Goal: Information Seeking & Learning: Learn about a topic

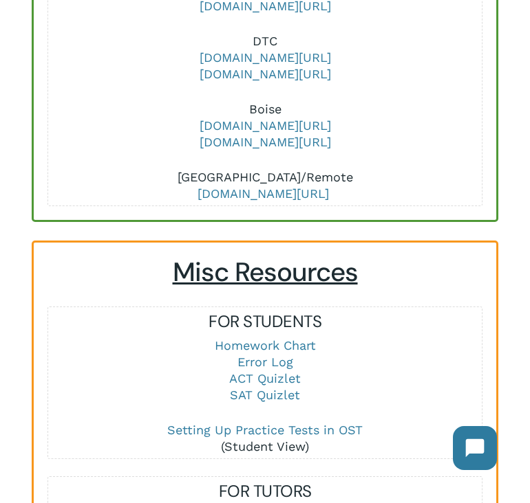
scroll to position [1710, 0]
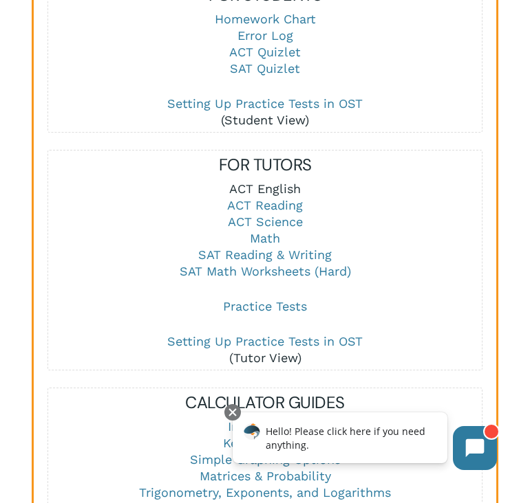
click at [279, 188] on link "ACT English" at bounding box center [265, 189] width 72 height 14
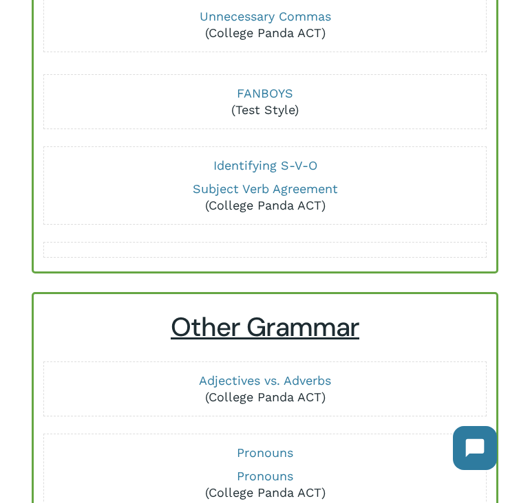
scroll to position [765, 0]
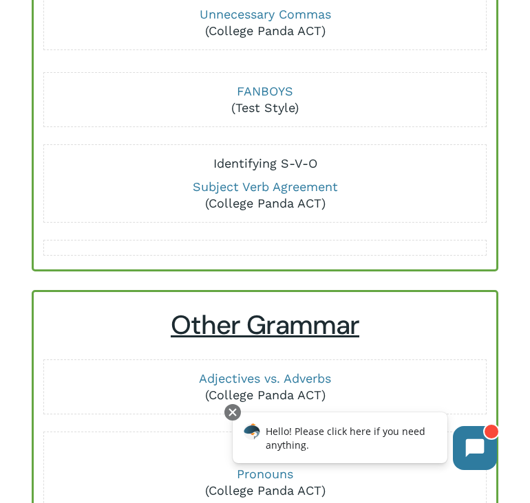
click at [314, 166] on link "Identifying S-V-O" at bounding box center [265, 163] width 104 height 14
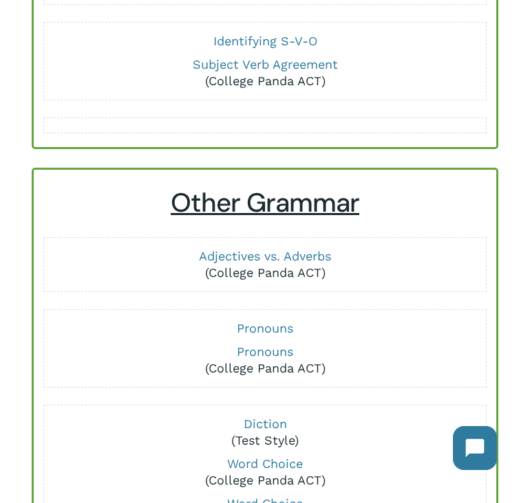
scroll to position [1045, 0]
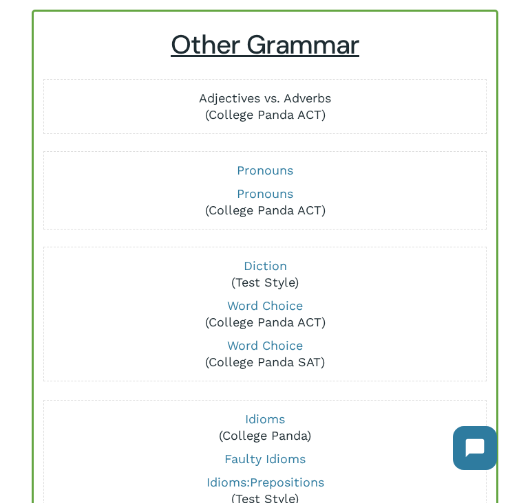
click at [316, 96] on link "Adjectives vs. Adverbs" at bounding box center [265, 98] width 132 height 14
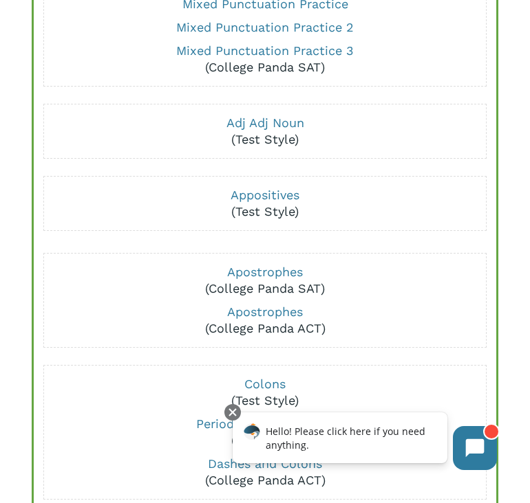
scroll to position [165, 0]
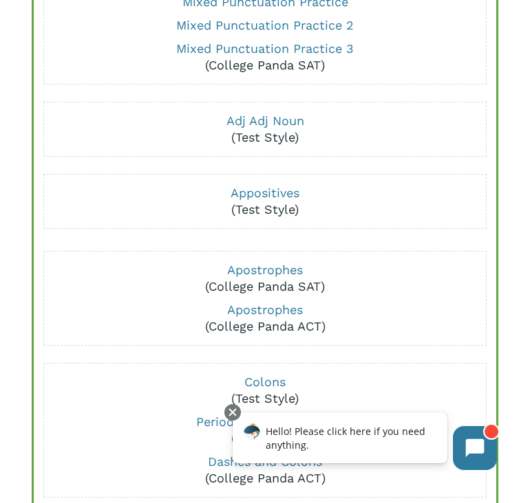
click at [274, 129] on p "Adj Adj Noun (Test Style)" at bounding box center [264, 129] width 433 height 33
click at [272, 122] on link "Adj Adj Noun" at bounding box center [265, 120] width 78 height 14
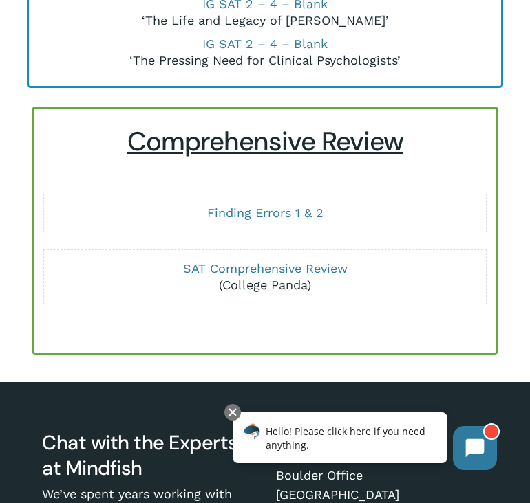
scroll to position [4516, 0]
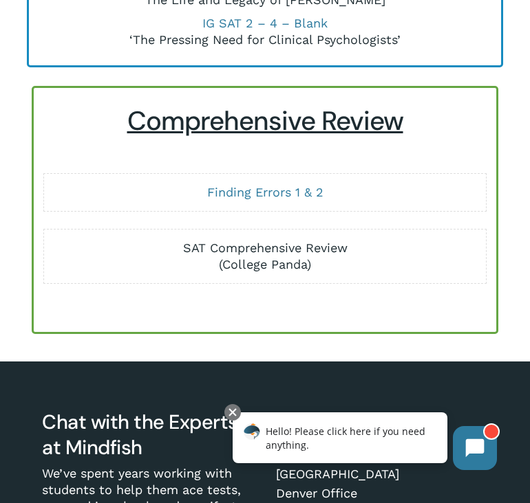
click at [301, 250] on link "SAT Comprehensive Review" at bounding box center [265, 248] width 164 height 14
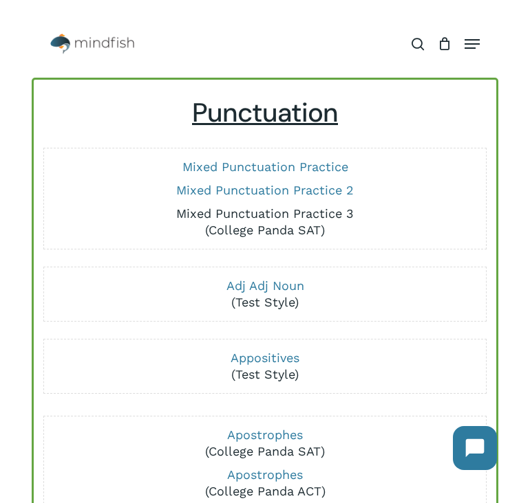
click at [296, 210] on link "Mixed Punctuation Practice 3" at bounding box center [264, 213] width 177 height 14
click at [243, 191] on link "Mixed Punctuation Practice 2" at bounding box center [264, 190] width 177 height 14
click at [253, 170] on link "Mixed Punctuation Practice" at bounding box center [265, 167] width 166 height 14
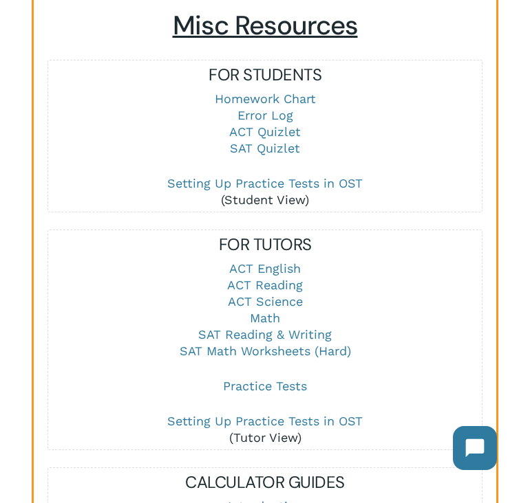
scroll to position [1630, 0]
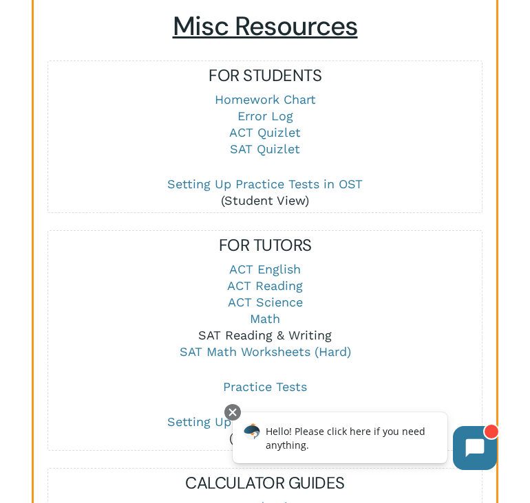
click at [261, 333] on link "SAT Reading & Writing" at bounding box center [264, 335] width 133 height 14
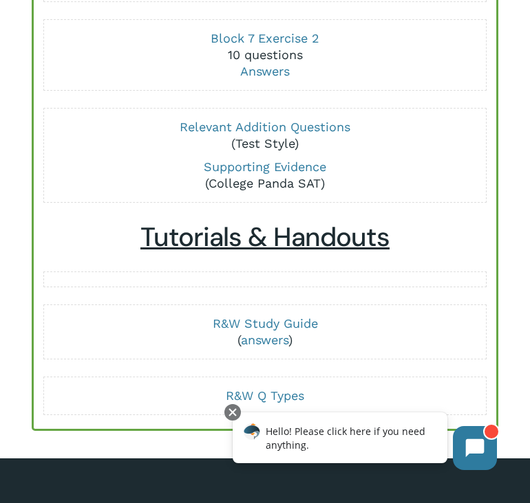
scroll to position [4143, 0]
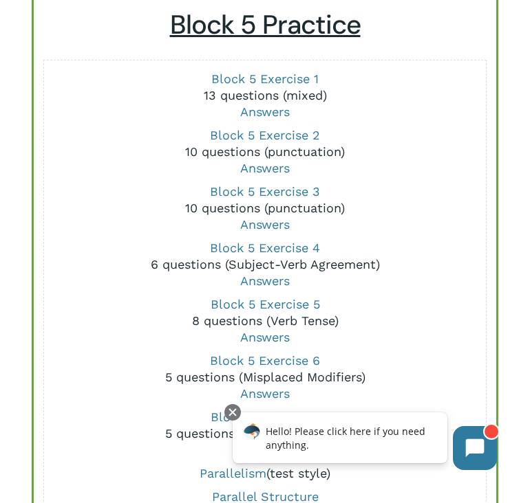
scroll to position [1971, 0]
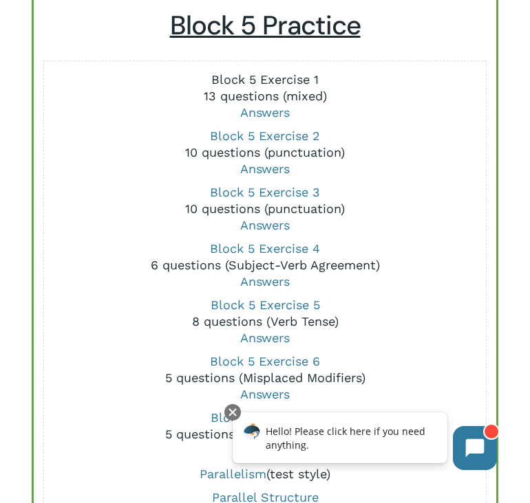
click at [243, 77] on link "Block 5 Exercise 1" at bounding box center [264, 79] width 107 height 14
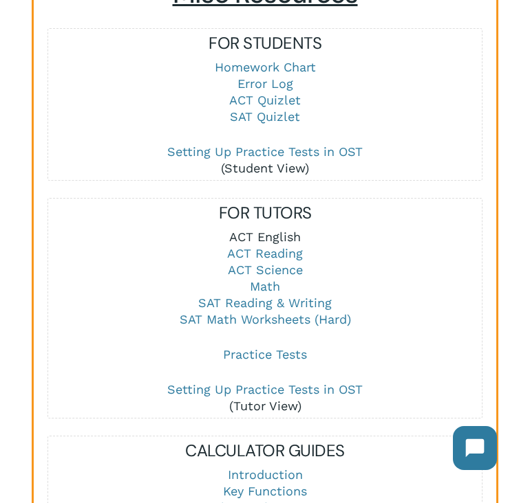
click at [263, 235] on link "ACT English" at bounding box center [265, 237] width 72 height 14
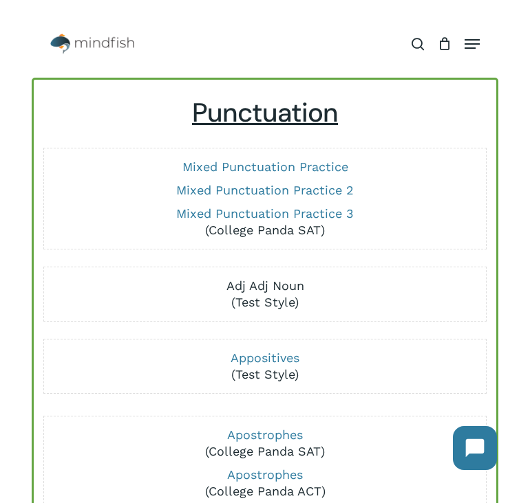
click at [293, 285] on link "Adj Adj Noun" at bounding box center [265, 286] width 78 height 14
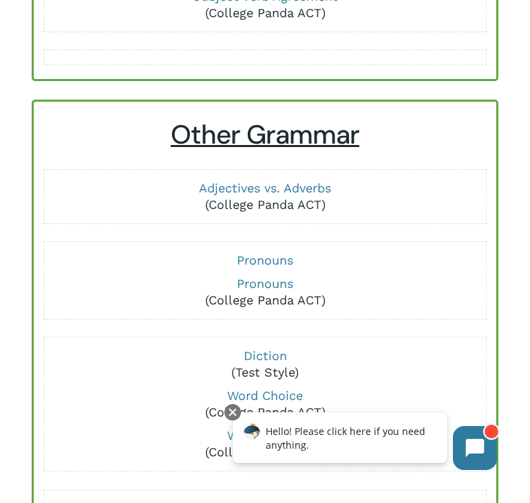
scroll to position [992, 0]
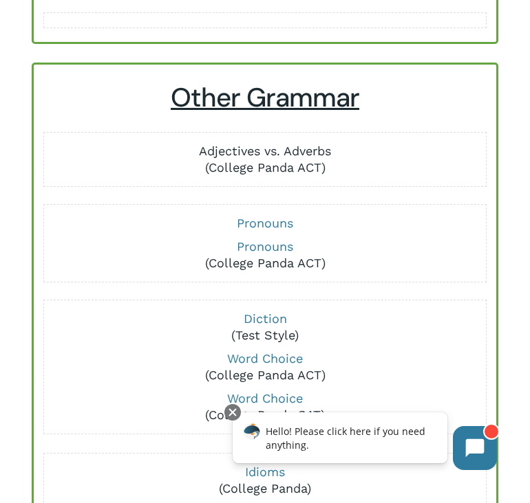
click at [316, 153] on link "Adjectives vs. Adverbs" at bounding box center [265, 151] width 132 height 14
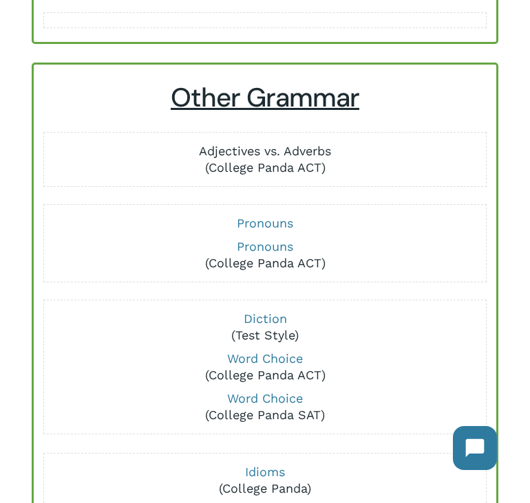
click at [307, 152] on link "Adjectives vs. Adverbs" at bounding box center [265, 151] width 132 height 14
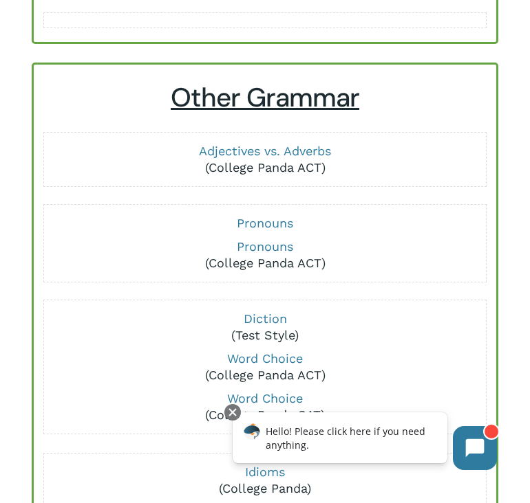
scroll to position [992, 0]
click at [236, 150] on link "Adjectives vs. Adverbs" at bounding box center [265, 151] width 132 height 14
